Goal: Information Seeking & Learning: Learn about a topic

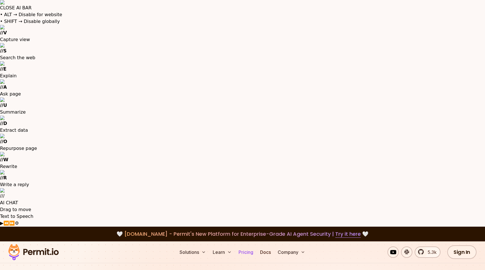
click at [245, 247] on link "Pricing" at bounding box center [245, 252] width 19 height 11
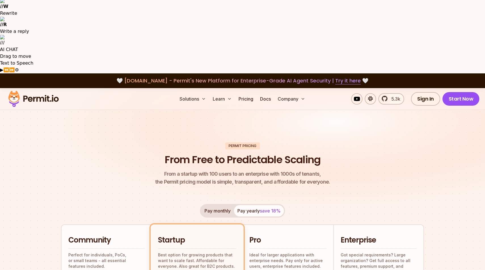
scroll to position [151, 0]
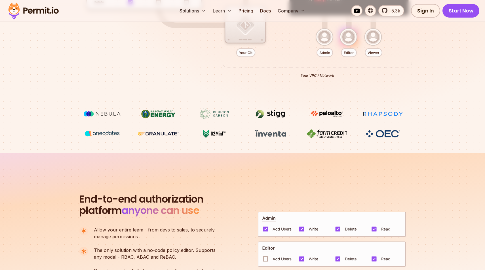
scroll to position [478, 0]
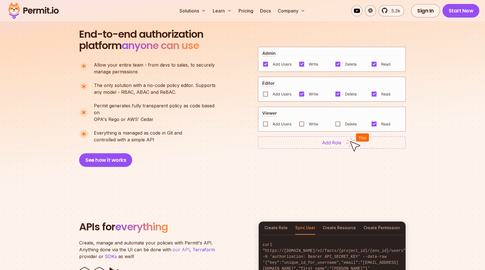
scroll to position [0, 0]
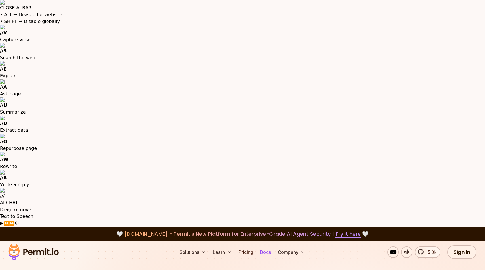
click at [264, 247] on link "Docs" at bounding box center [265, 252] width 15 height 11
